Goal: Task Accomplishment & Management: Use online tool/utility

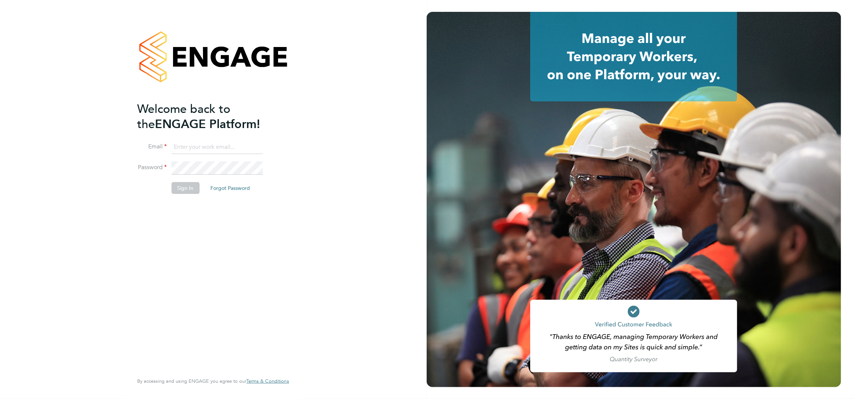
type input "aruna.jassal@wates.co.uk"
click at [182, 187] on button "Sign In" at bounding box center [186, 188] width 28 height 12
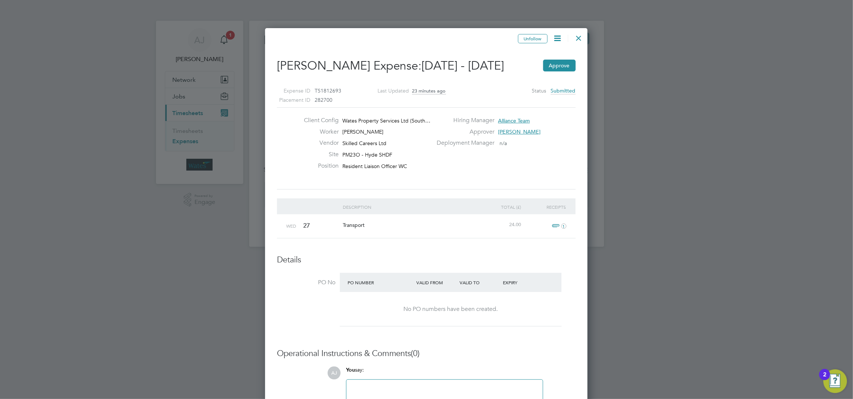
click at [556, 222] on span "1" at bounding box center [558, 225] width 16 height 9
click at [475, 258] on link "pro-qYbHoYLj.jpeg" at bounding box center [459, 260] width 45 height 11
click at [556, 60] on button "Approve" at bounding box center [559, 66] width 33 height 12
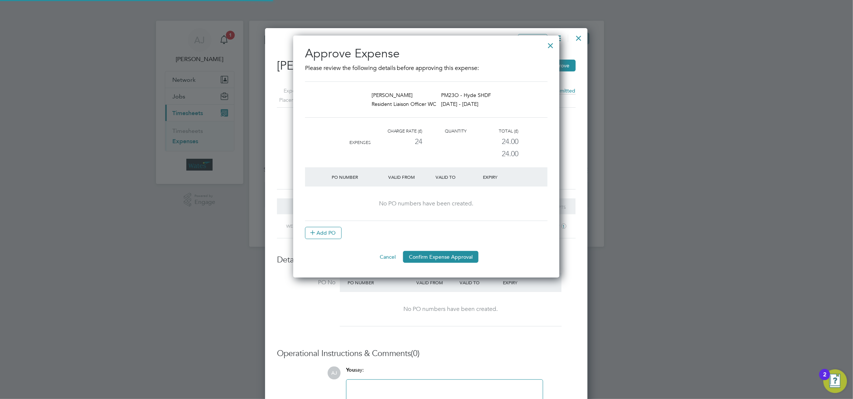
scroll to position [3, 4]
click at [448, 260] on button "Confirm Expense Approval" at bounding box center [440, 257] width 75 height 12
